Goal: Task Accomplishment & Management: Manage account settings

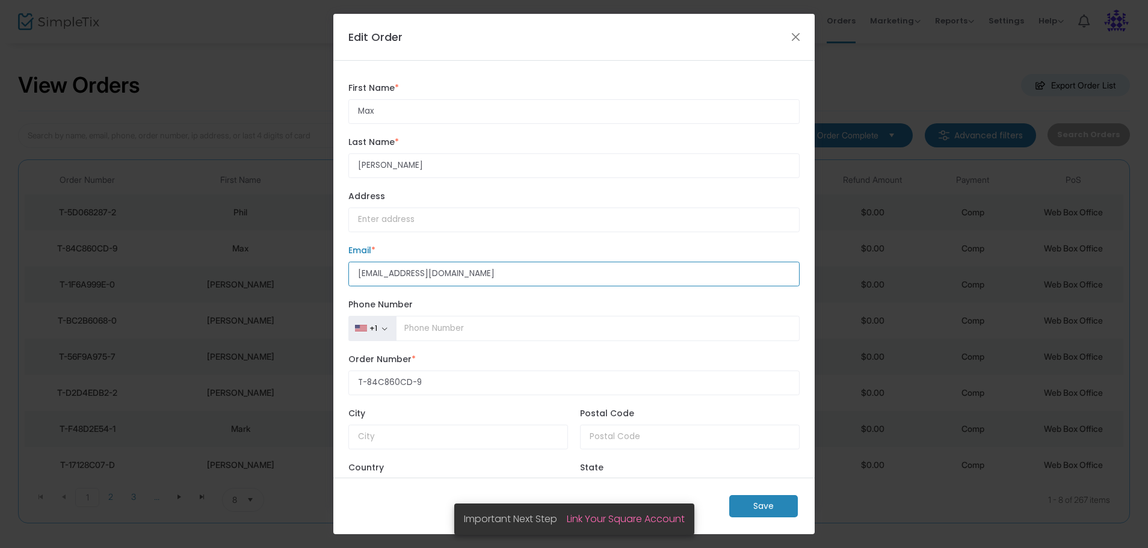
drag, startPoint x: 482, startPoint y: 277, endPoint x: 242, endPoint y: 275, distance: 240.0
click at [275, 276] on ngb-modal-window "Edit Order Max First Name * First Name is required. [PERSON_NAME] Last Name * L…" at bounding box center [574, 274] width 1148 height 548
paste input "[PERSON_NAME] <[EMAIL_ADDRESS][PERSON_NAME][DOMAIN_NAME]>"
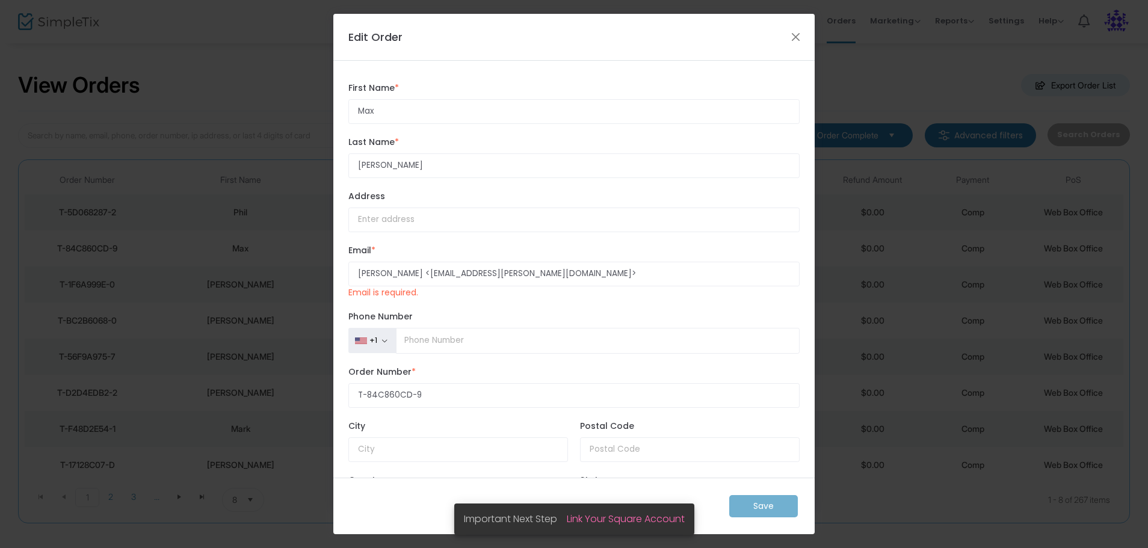
click at [762, 511] on div "Save" at bounding box center [573, 506] width 481 height 57
drag, startPoint x: 561, startPoint y: 267, endPoint x: 552, endPoint y: 271, distance: 9.2
click at [552, 271] on input "[PERSON_NAME] <[EMAIL_ADDRESS][PERSON_NAME][DOMAIN_NAME]>" at bounding box center [573, 274] width 451 height 25
drag, startPoint x: 430, startPoint y: 274, endPoint x: 299, endPoint y: 263, distance: 131.0
click at [338, 266] on div "Max First Name * First Name is required. [PERSON_NAME] Last Name * Last Name is…" at bounding box center [573, 269] width 481 height 417
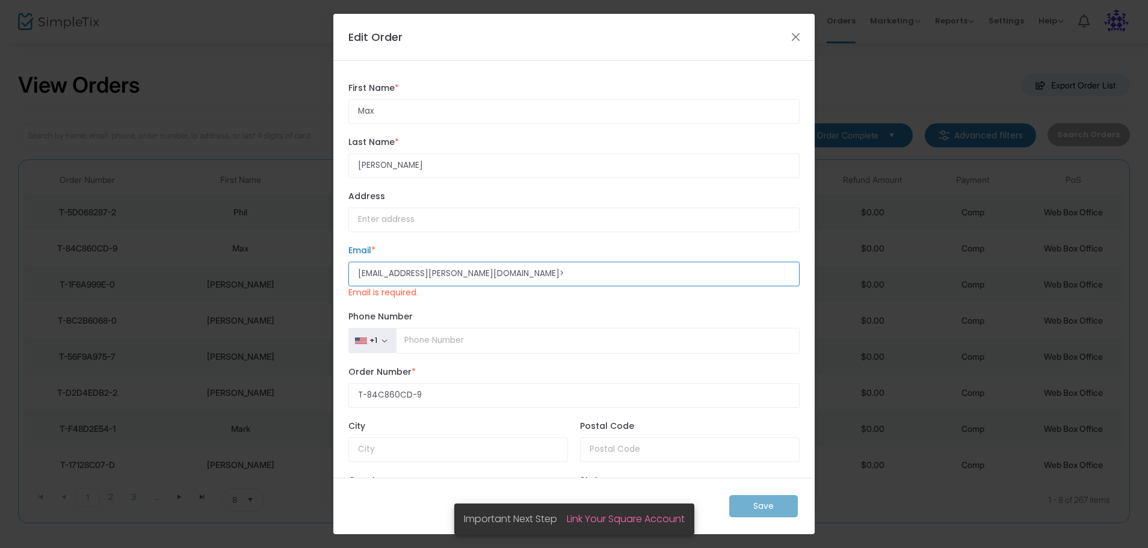
click at [484, 273] on input "[EMAIL_ADDRESS][PERSON_NAME][DOMAIN_NAME]>" at bounding box center [573, 274] width 451 height 25
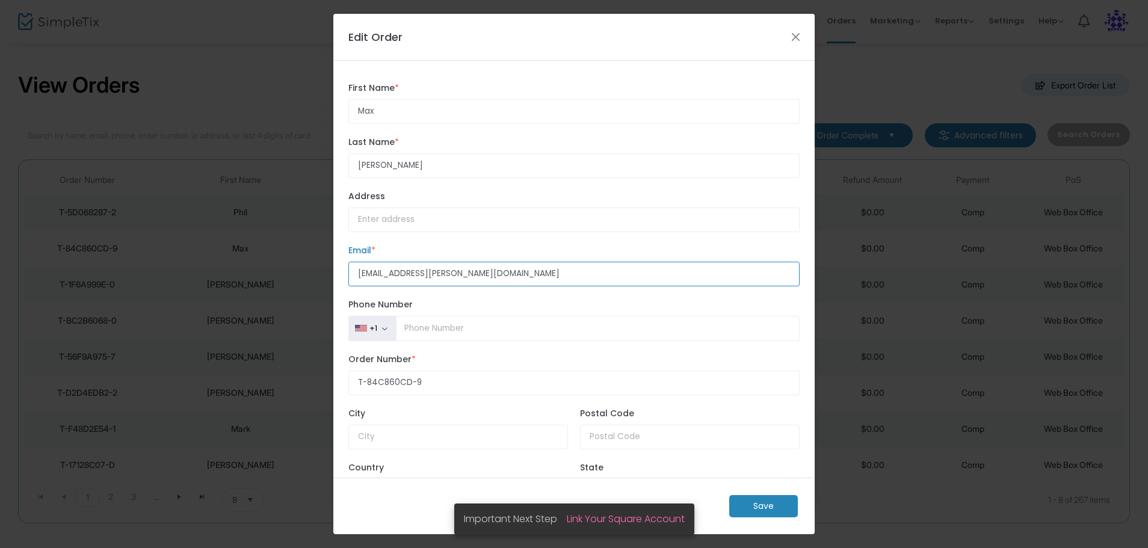
type input "[EMAIL_ADDRESS][PERSON_NAME][DOMAIN_NAME]"
click at [759, 510] on m-button "Save" at bounding box center [763, 506] width 69 height 22
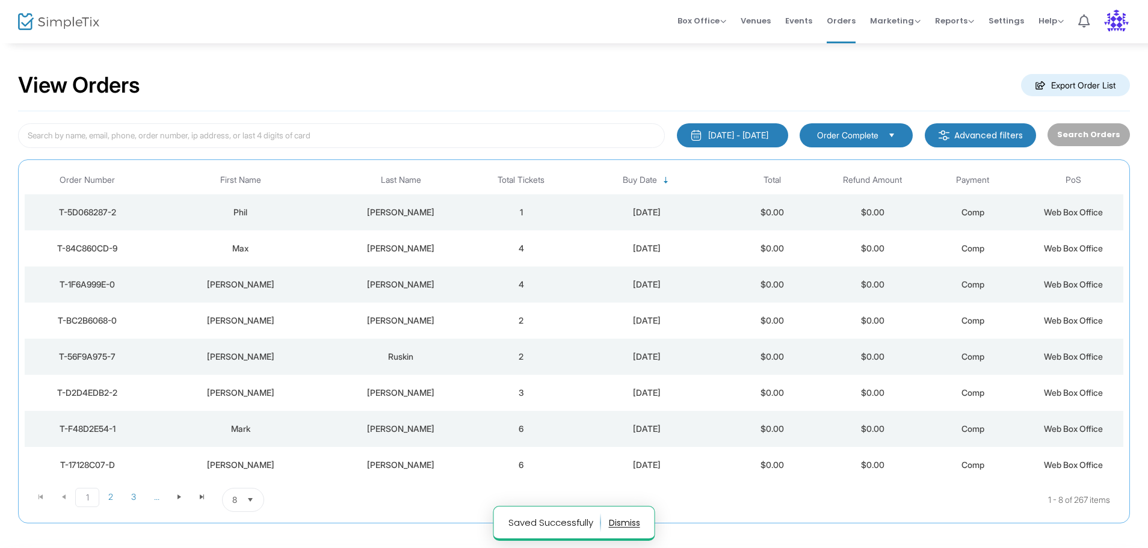
click at [445, 214] on div "[PERSON_NAME]" at bounding box center [401, 212] width 134 height 12
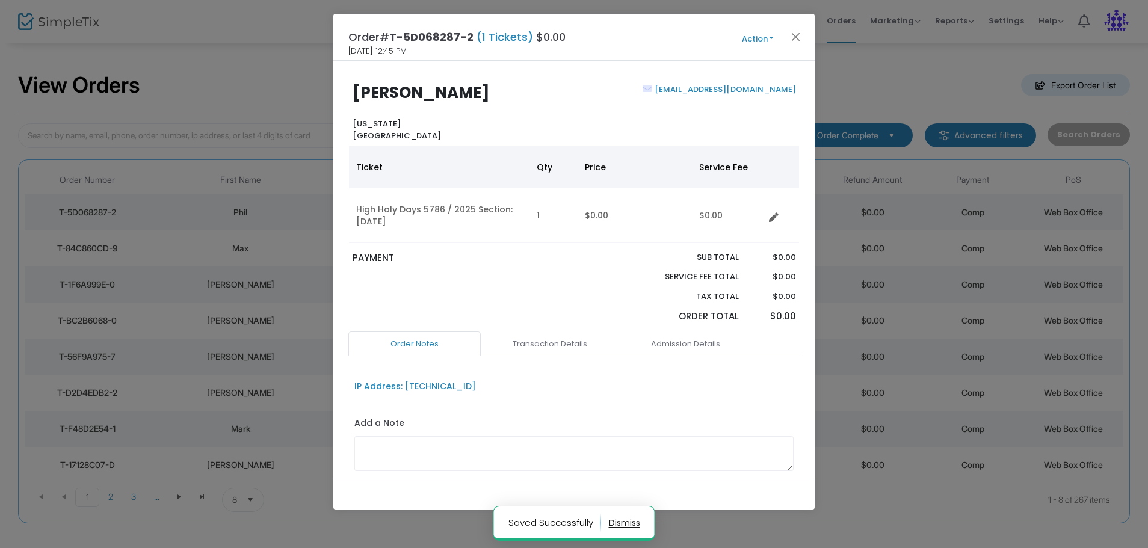
click at [768, 35] on button "Action" at bounding box center [757, 38] width 72 height 13
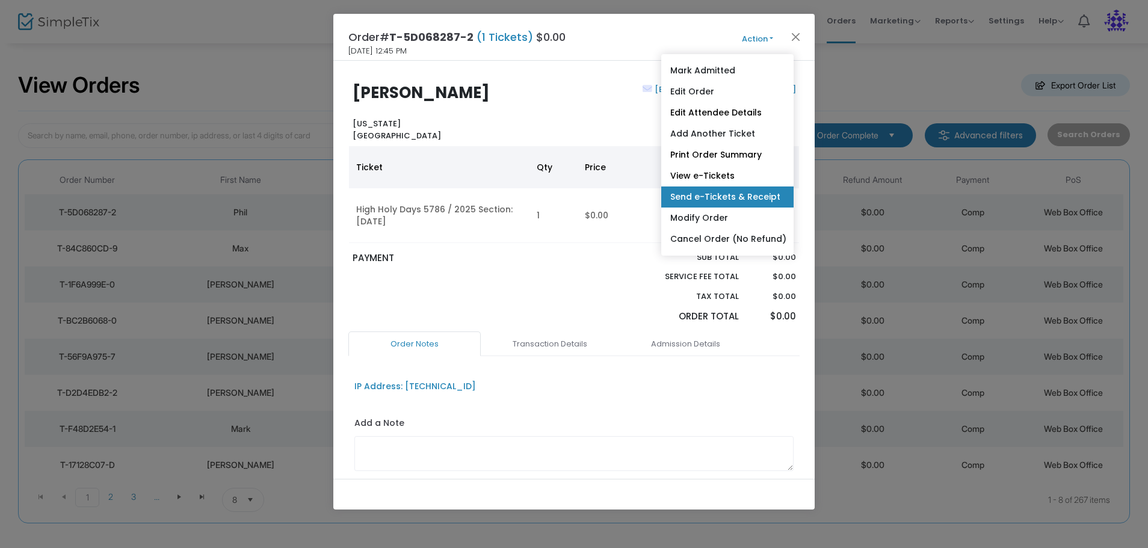
click at [689, 200] on link "Send e-Tickets & Receipt" at bounding box center [727, 196] width 132 height 21
type input "[EMAIL_ADDRESS][DOMAIN_NAME]"
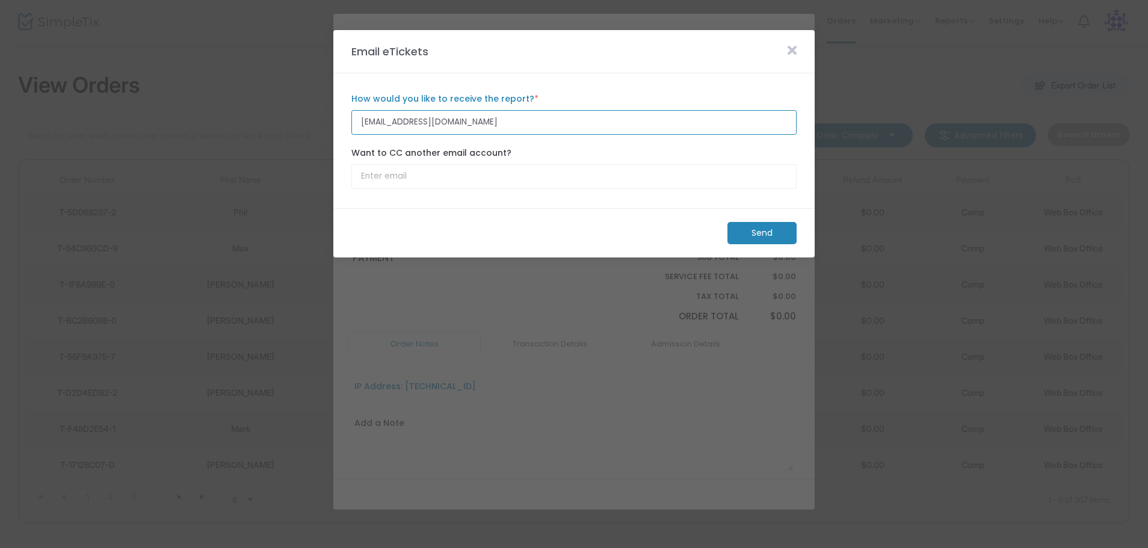
click at [461, 121] on input "[EMAIL_ADDRESS][DOMAIN_NAME]" at bounding box center [573, 122] width 445 height 25
drag, startPoint x: 465, startPoint y: 126, endPoint x: 316, endPoint y: 111, distance: 149.3
click at [335, 114] on m-panel-content "[EMAIL_ADDRESS][DOMAIN_NAME] How would you like to receive the report? * Email …" at bounding box center [573, 140] width 481 height 135
paste input "[PERSON_NAME] <[EMAIL_ADDRESS][PERSON_NAME][DOMAIN_NAME]>"
click at [431, 120] on input "[PERSON_NAME] <[EMAIL_ADDRESS][PERSON_NAME][DOMAIN_NAME]" at bounding box center [573, 122] width 445 height 25
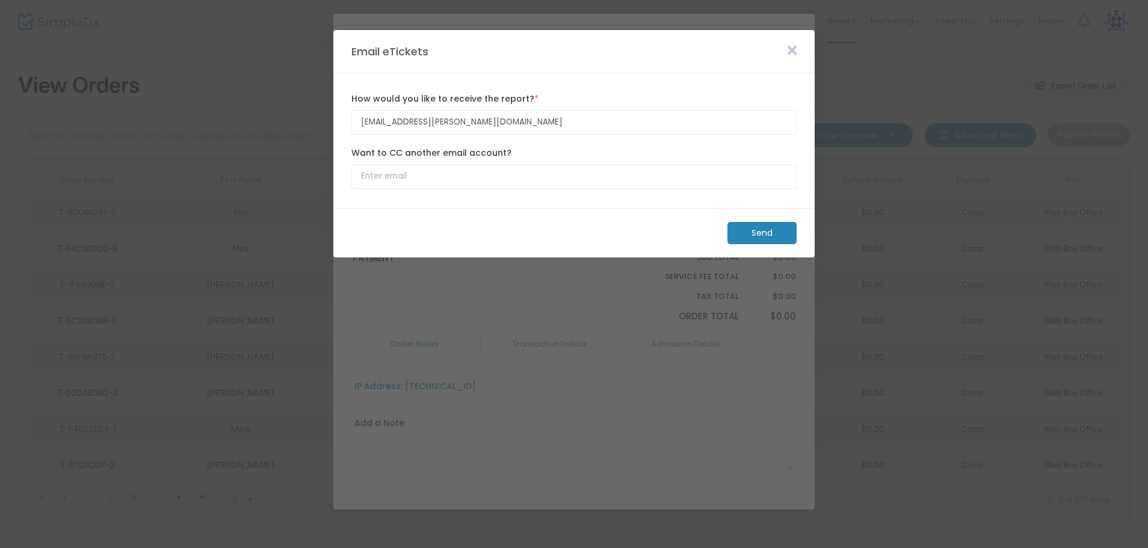
click at [759, 235] on m-button "Send" at bounding box center [761, 233] width 69 height 22
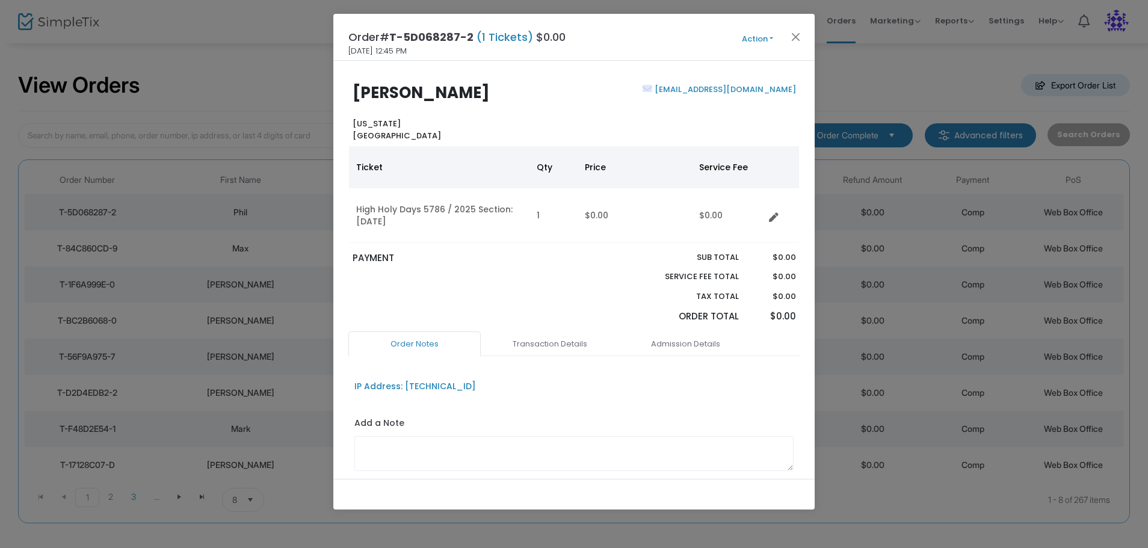
click at [771, 37] on button "Action" at bounding box center [757, 38] width 72 height 13
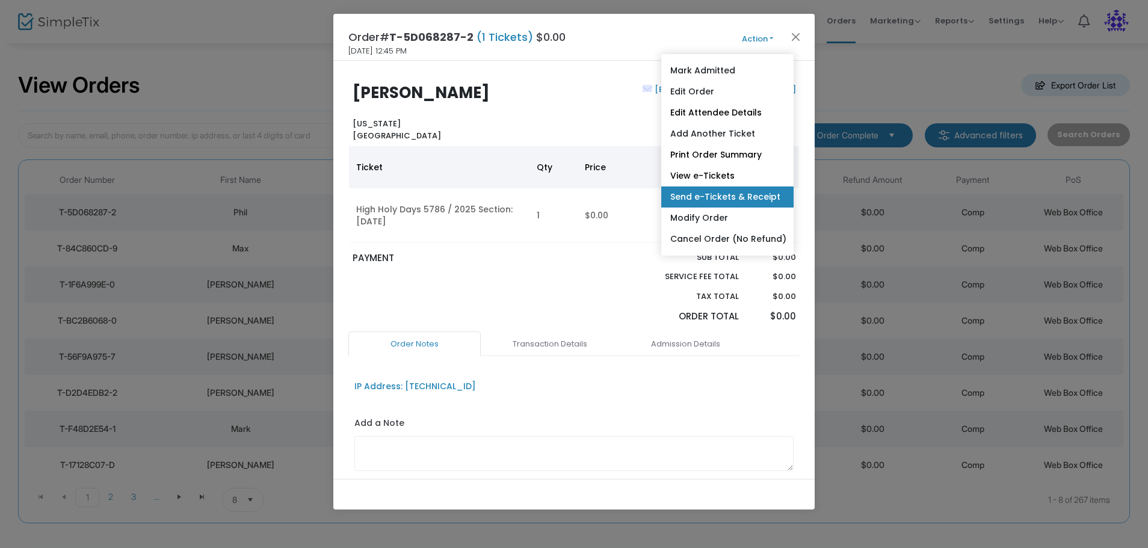
click at [695, 196] on link "Send e-Tickets & Receipt" at bounding box center [727, 196] width 132 height 21
type input "[EMAIL_ADDRESS][DOMAIN_NAME]"
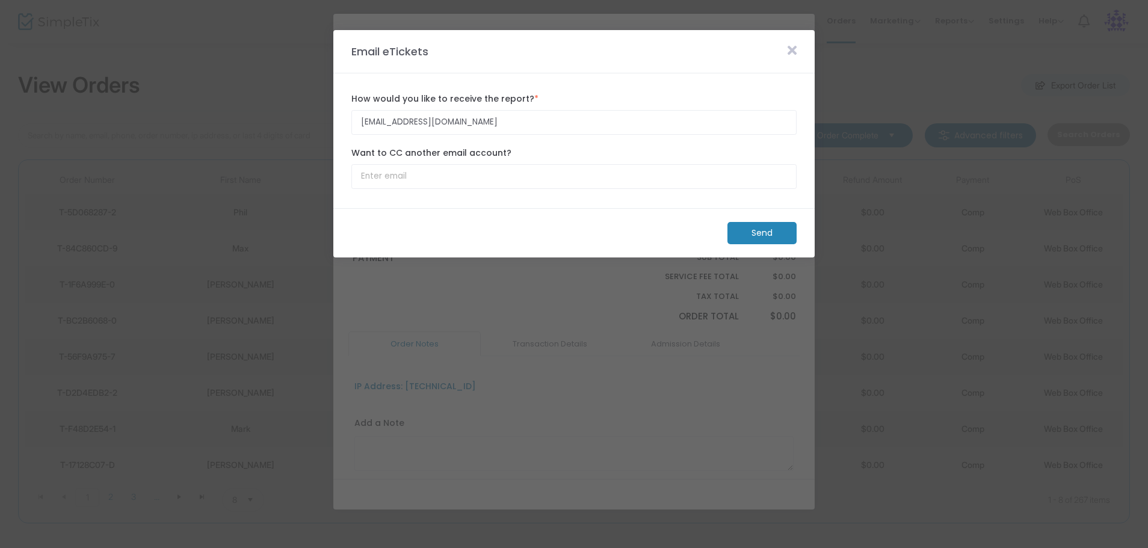
click at [763, 233] on m-button "Send" at bounding box center [761, 233] width 69 height 22
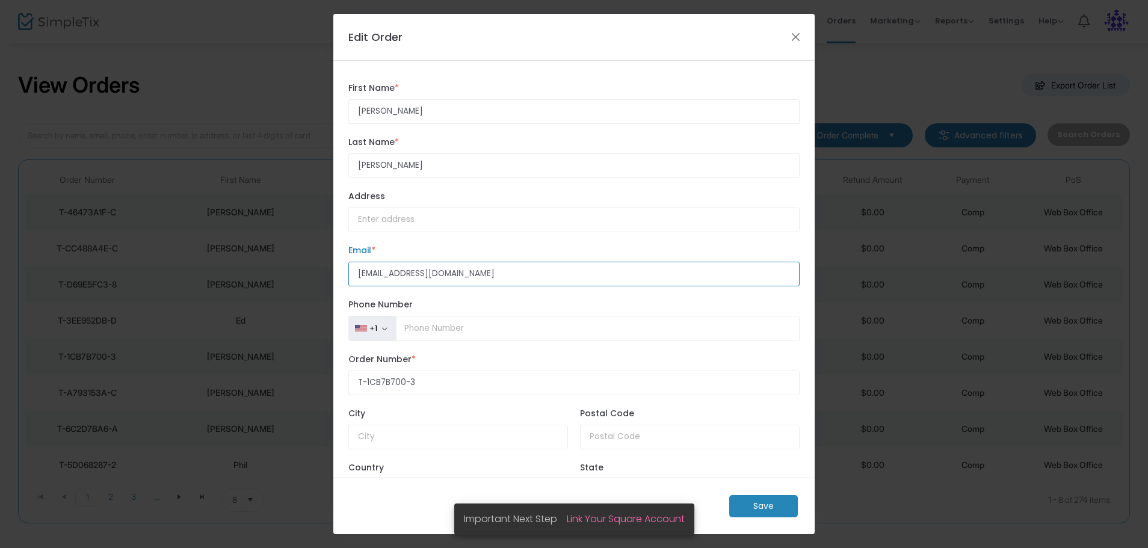
drag, startPoint x: 454, startPoint y: 274, endPoint x: 302, endPoint y: 273, distance: 151.6
click at [303, 273] on ngb-modal-window "Edit Order [PERSON_NAME] First Name * First Name is required. [PERSON_NAME] Las…" at bounding box center [574, 274] width 1148 height 548
paste input "goldyjoel1@gmail.com"
type input "goldyjoel1@gmail.com"
click at [754, 504] on m-button "Save" at bounding box center [763, 506] width 69 height 22
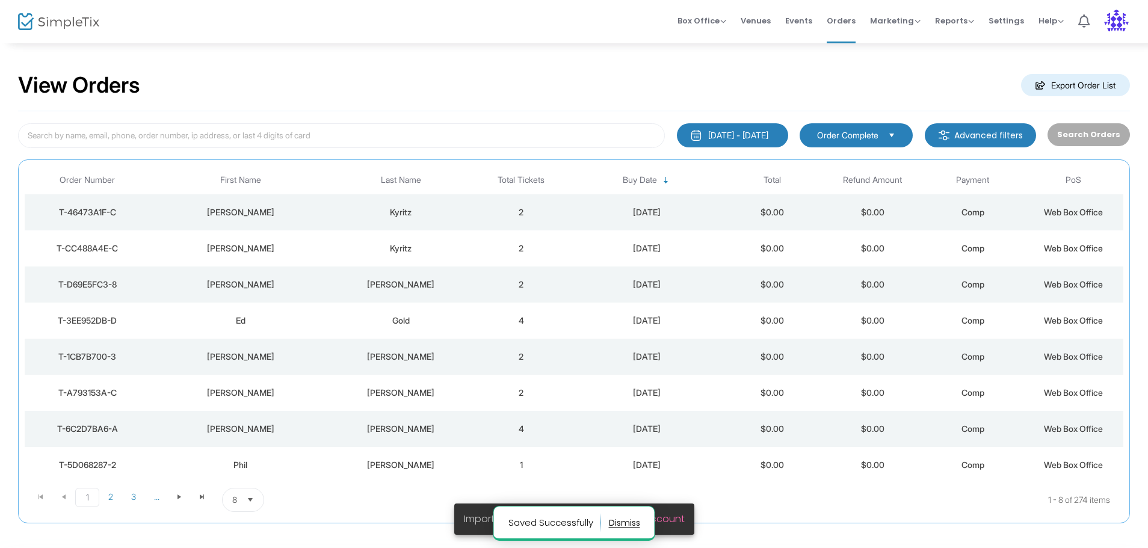
click at [401, 360] on div "Goldstein" at bounding box center [401, 357] width 134 height 12
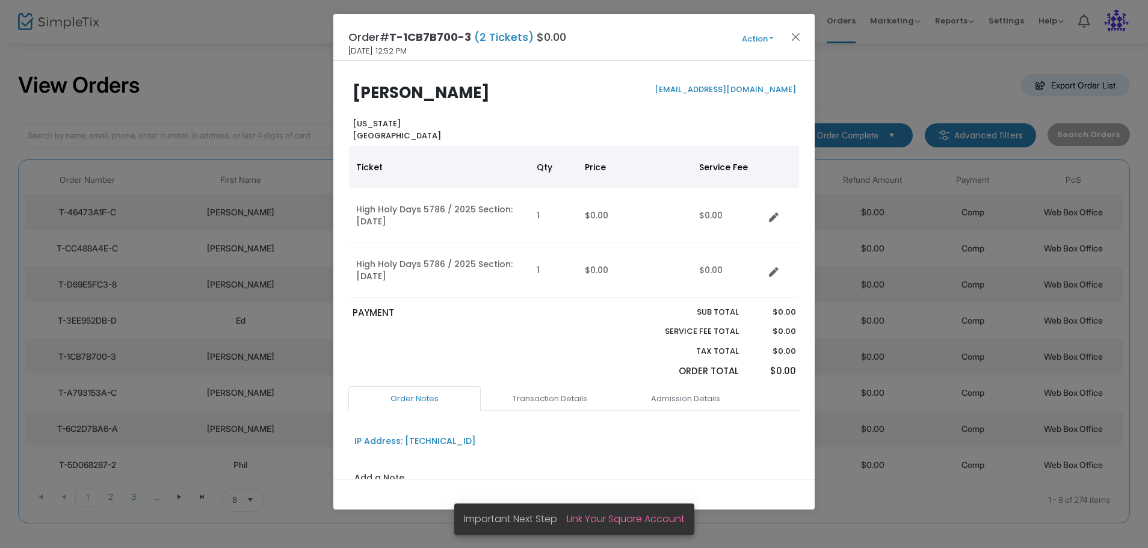
click at [768, 37] on button "Action" at bounding box center [757, 38] width 72 height 13
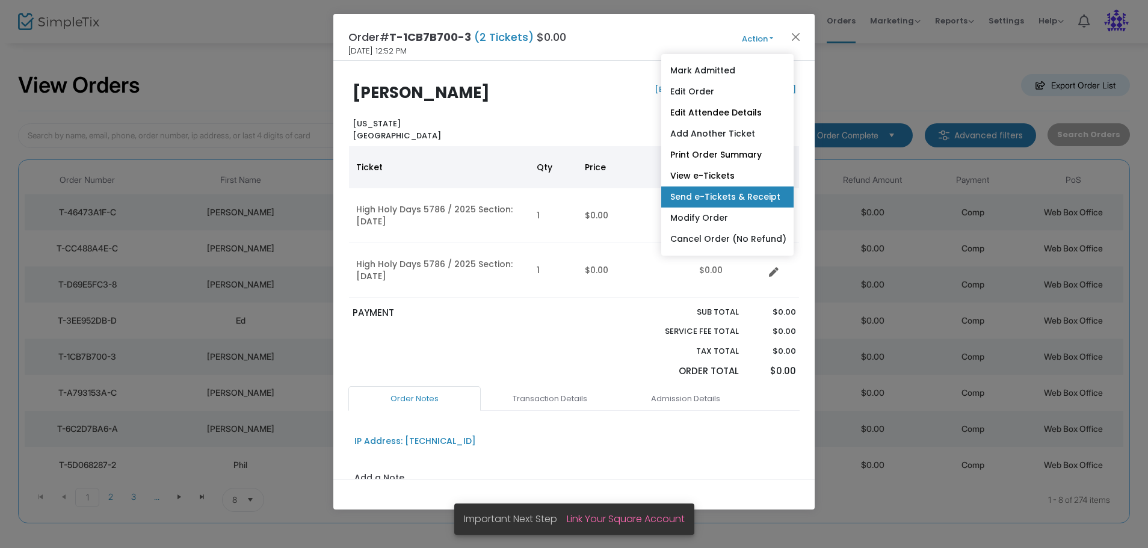
click at [707, 197] on link "Send e-Tickets & Receipt" at bounding box center [727, 196] width 132 height 21
type input "goldyjoel1@gmail.com"
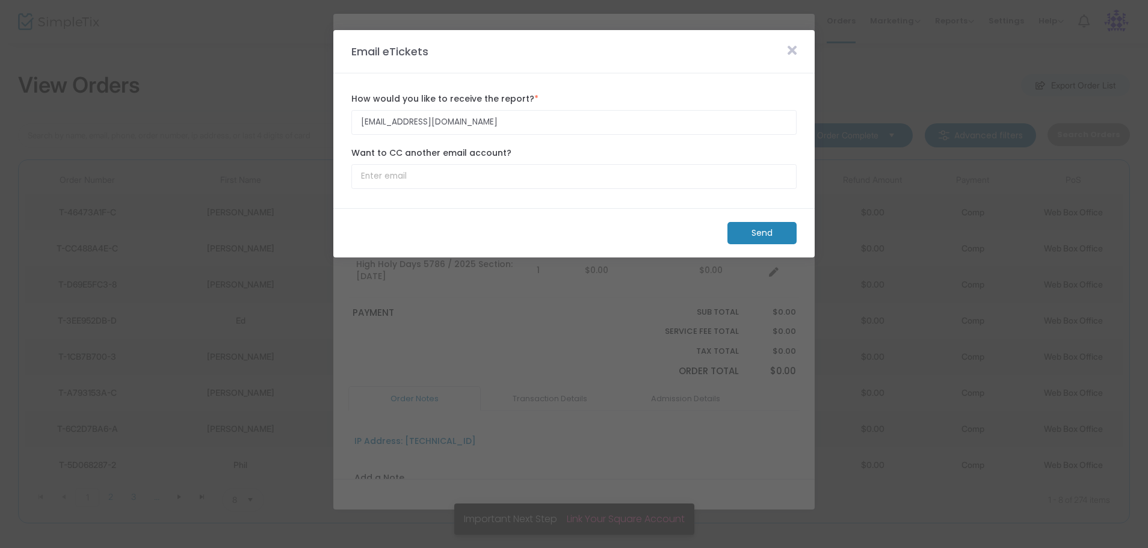
click at [765, 234] on m-button "Send" at bounding box center [761, 233] width 69 height 22
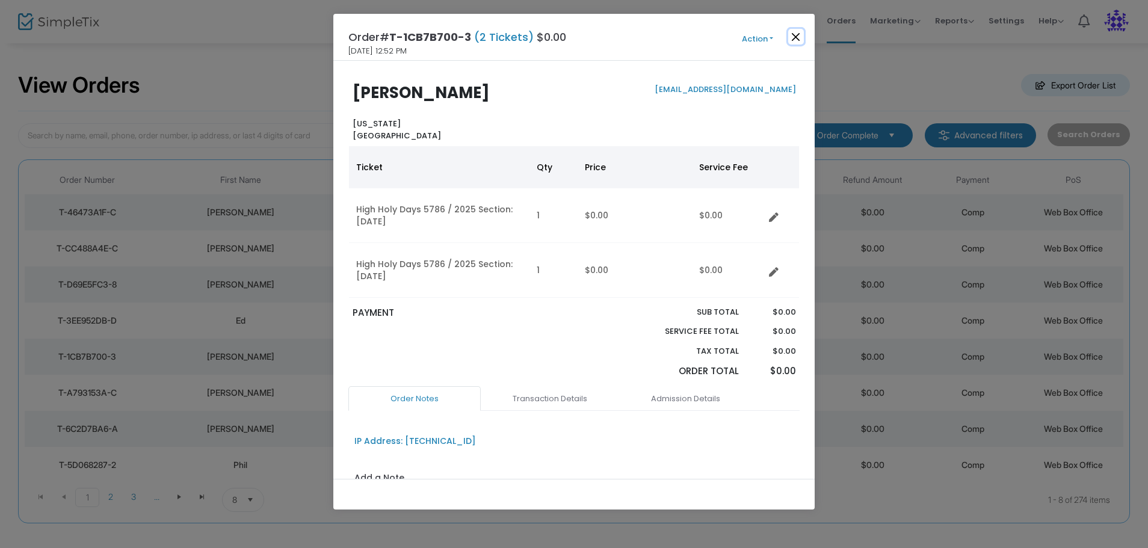
click at [793, 38] on button "Close" at bounding box center [796, 37] width 16 height 16
